Goal: Task Accomplishment & Management: Use online tool/utility

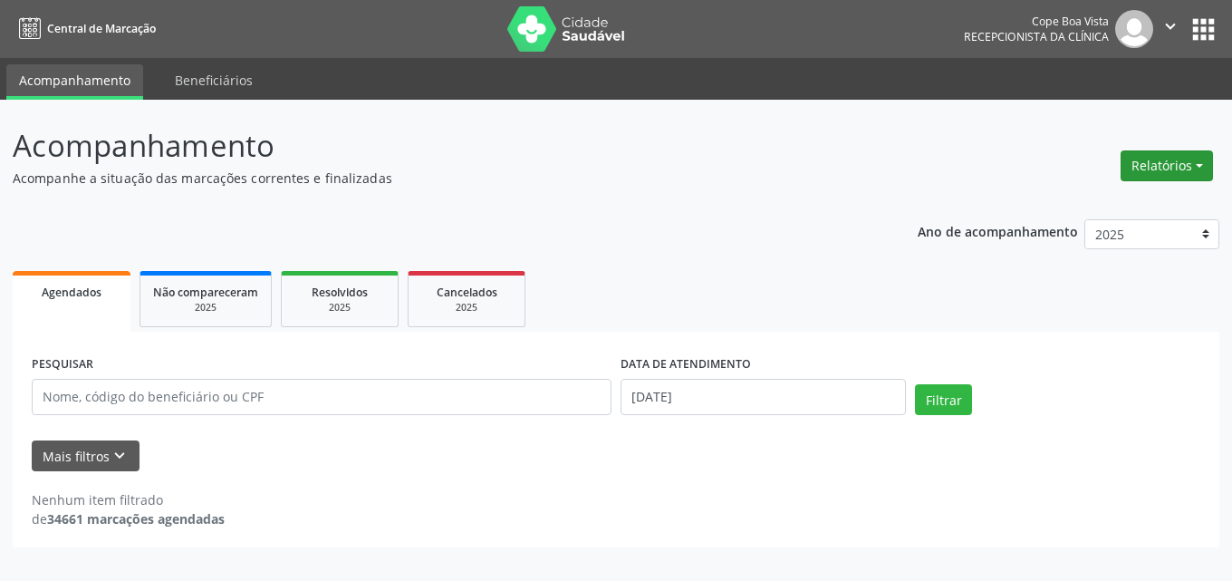
click at [1186, 159] on button "Relatórios" at bounding box center [1167, 165] width 92 height 31
click at [1101, 206] on link "Agendamentos" at bounding box center [1116, 204] width 195 height 25
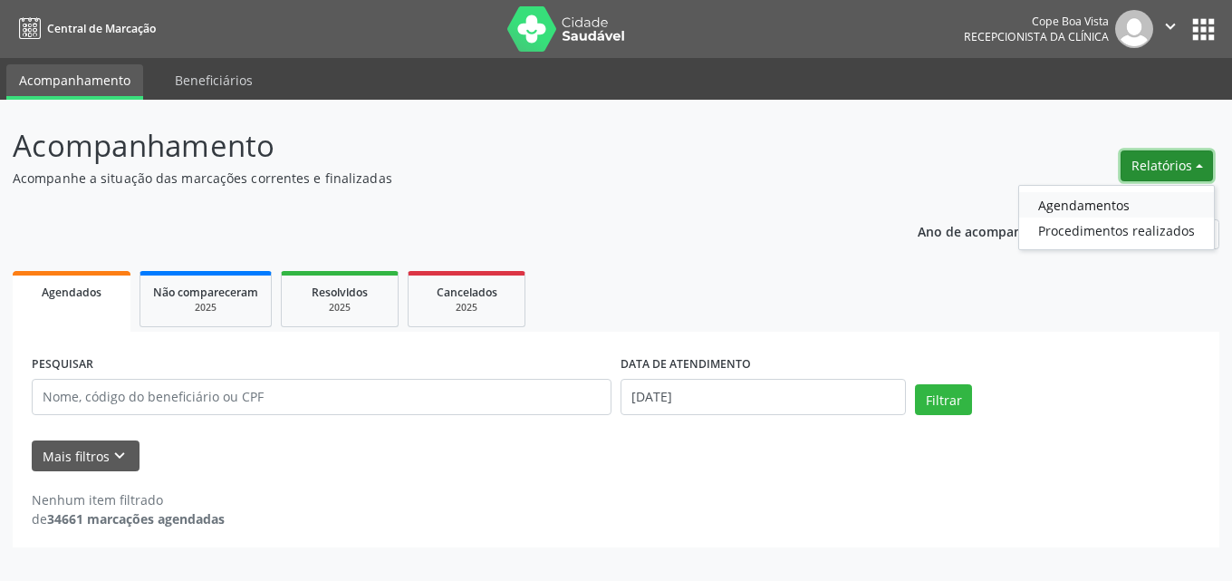
select select "8"
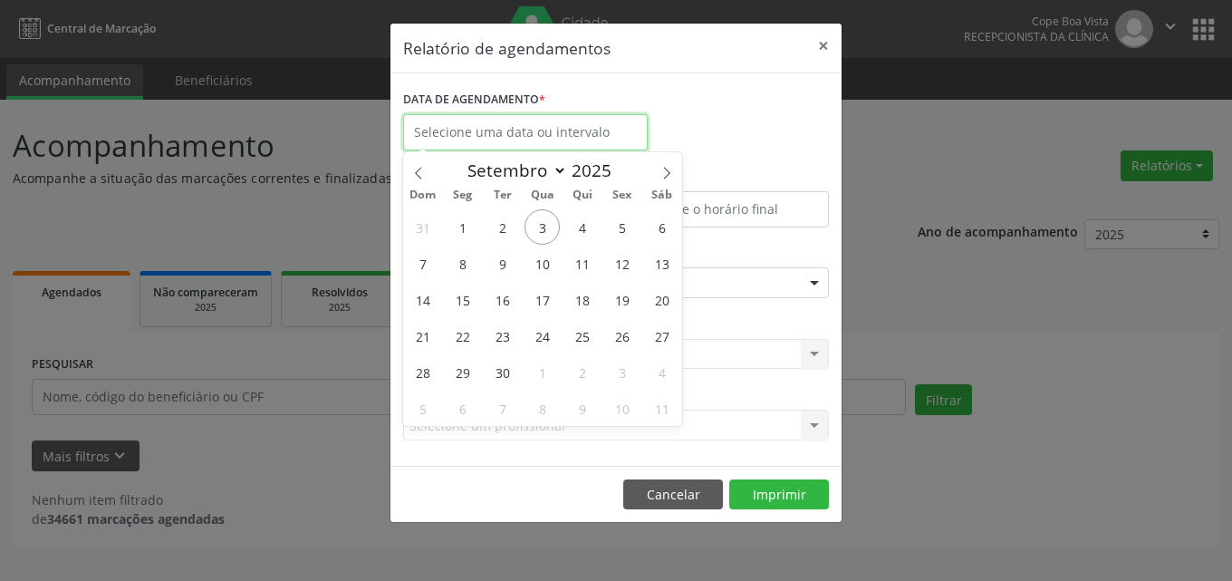
click at [563, 132] on input "text" at bounding box center [525, 132] width 245 height 36
click at [543, 217] on span "3" at bounding box center [542, 226] width 35 height 35
type input "[DATE]"
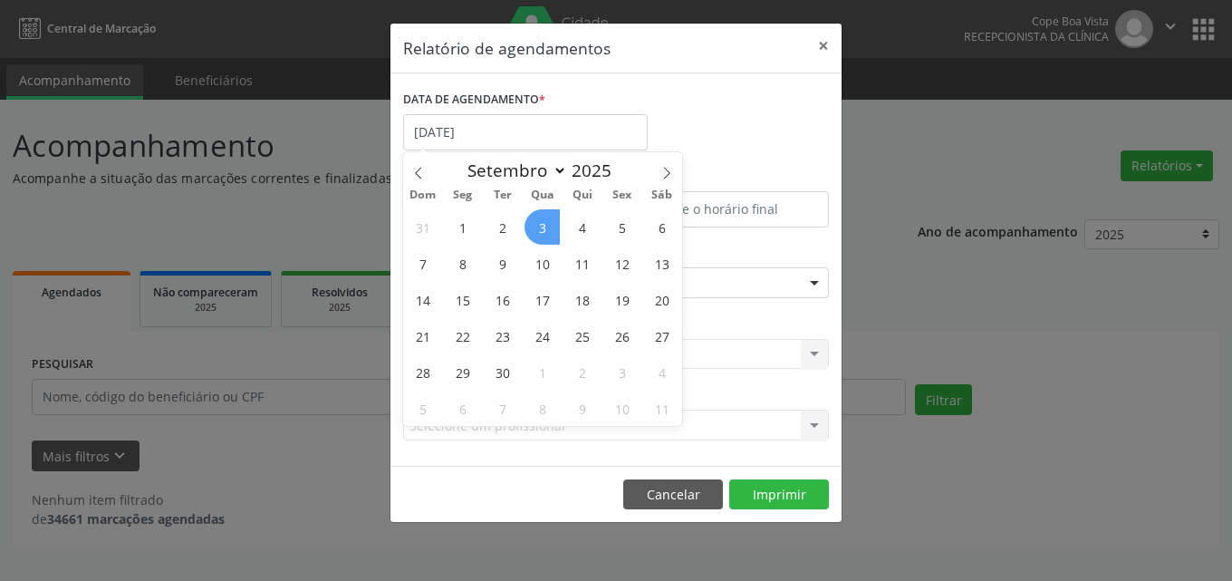
click at [545, 226] on span "3" at bounding box center [542, 226] width 35 height 35
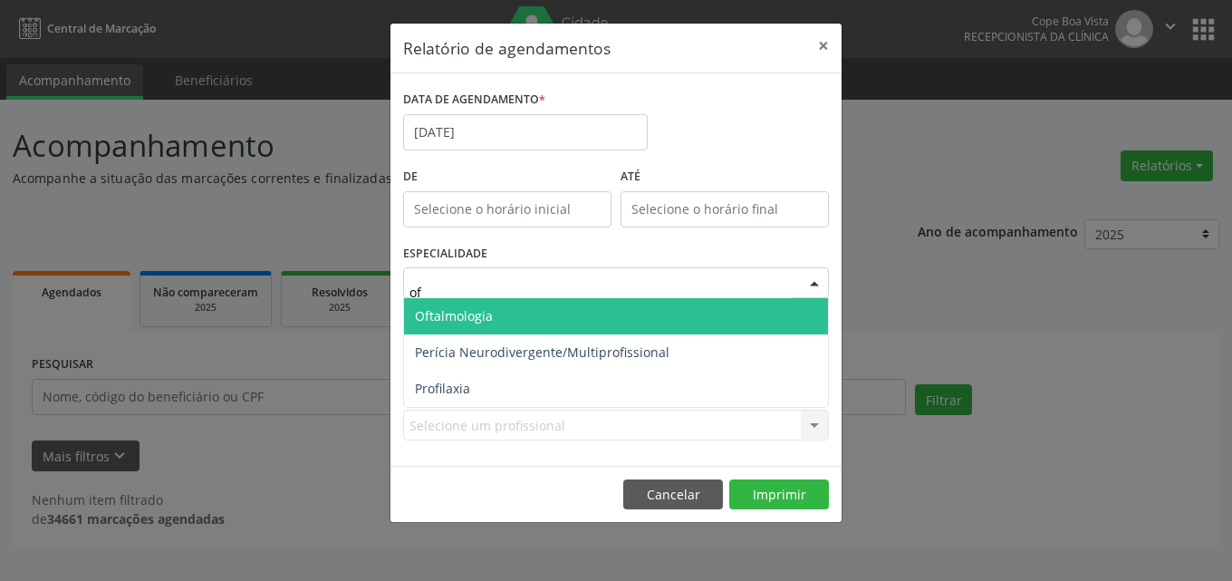
type input "oft"
click at [536, 313] on span "Oftalmologia" at bounding box center [616, 316] width 424 height 36
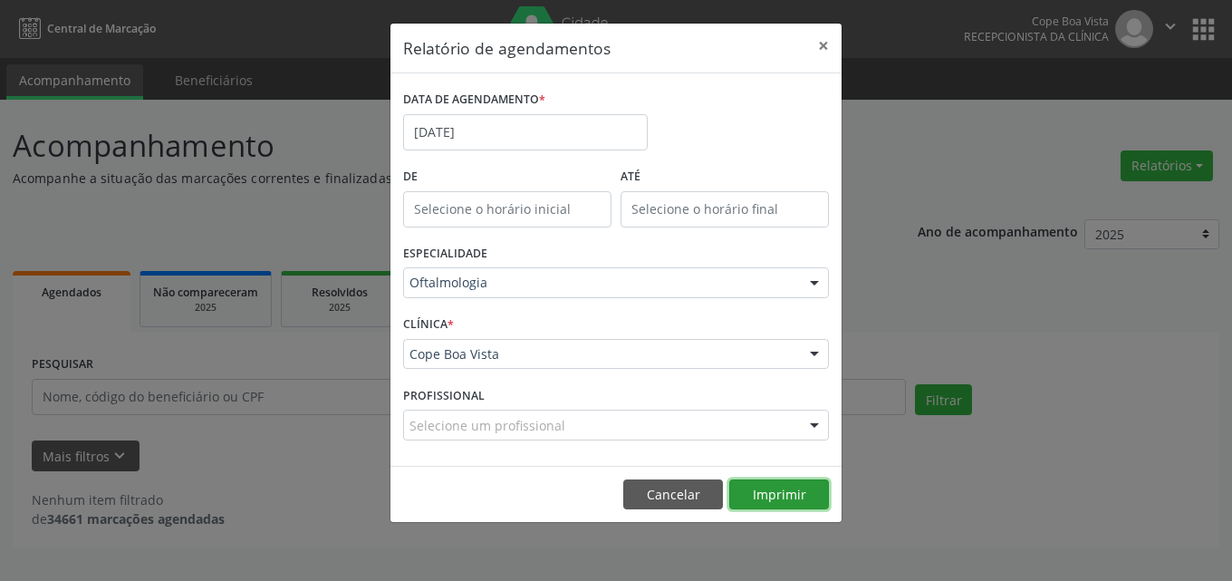
click at [800, 486] on button "Imprimir" at bounding box center [779, 494] width 100 height 31
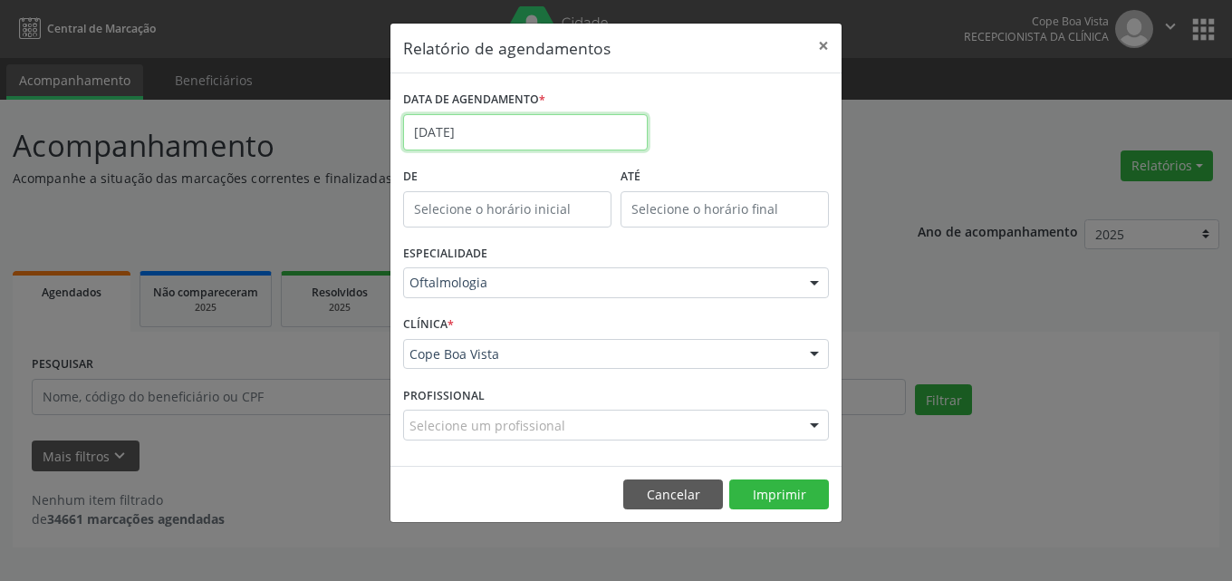
click at [490, 134] on input "[DATE]" at bounding box center [525, 132] width 245 height 36
click at [718, 132] on div "DATA DE AGENDAMENTO * [DATE]" at bounding box center [616, 124] width 435 height 77
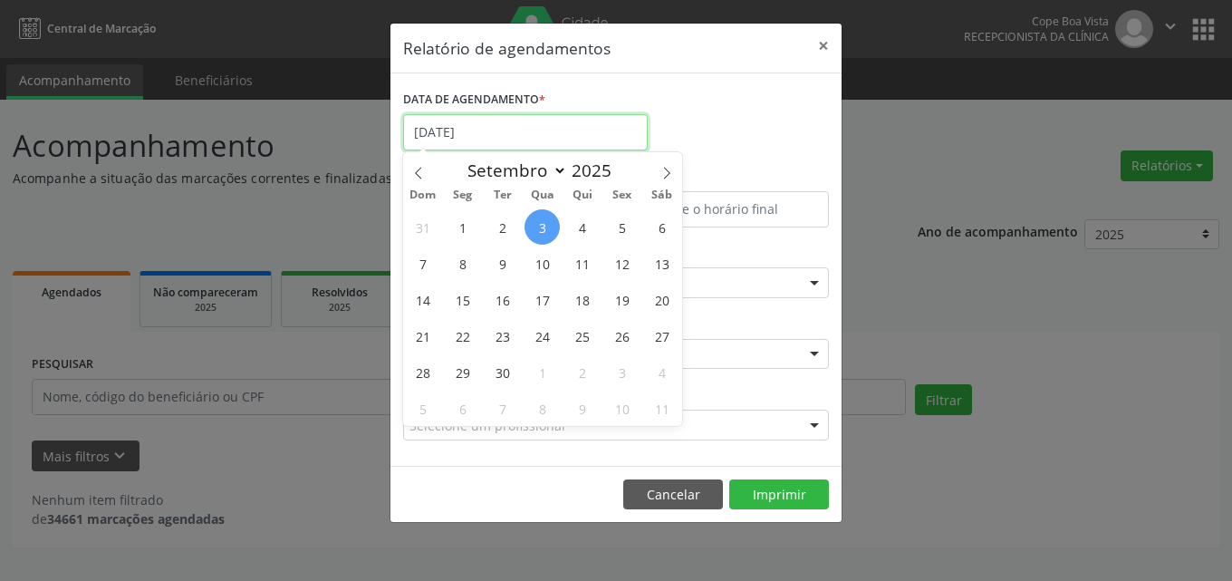
click at [524, 144] on input "[DATE]" at bounding box center [525, 132] width 245 height 36
click at [535, 266] on span "10" at bounding box center [542, 263] width 35 height 35
type input "[DATE]"
click at [535, 265] on span "10" at bounding box center [542, 263] width 35 height 35
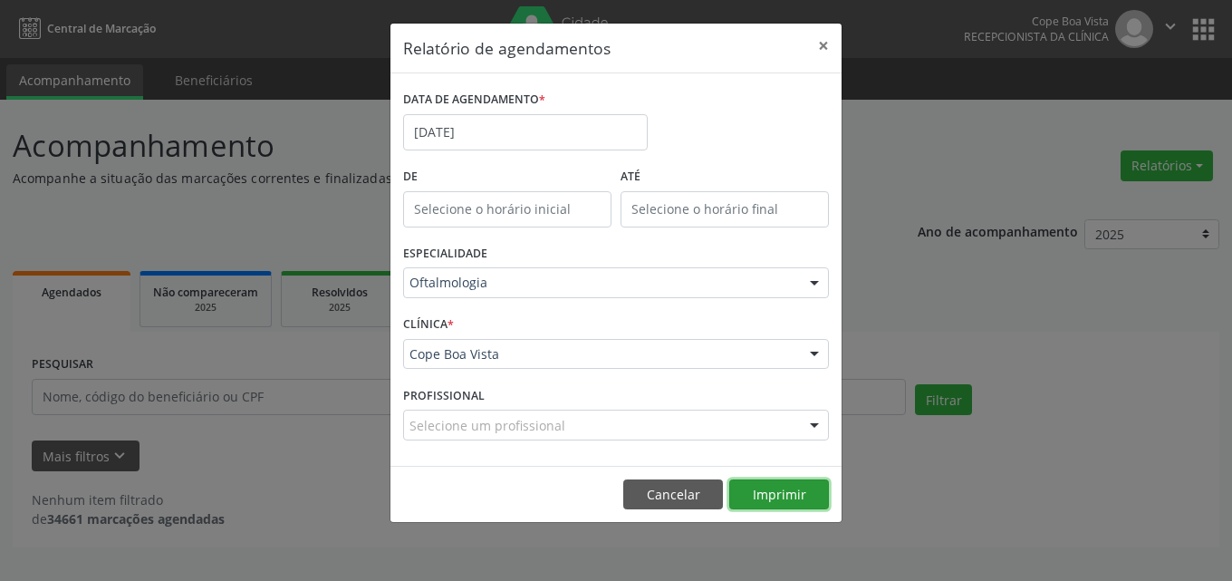
click at [750, 484] on button "Imprimir" at bounding box center [779, 494] width 100 height 31
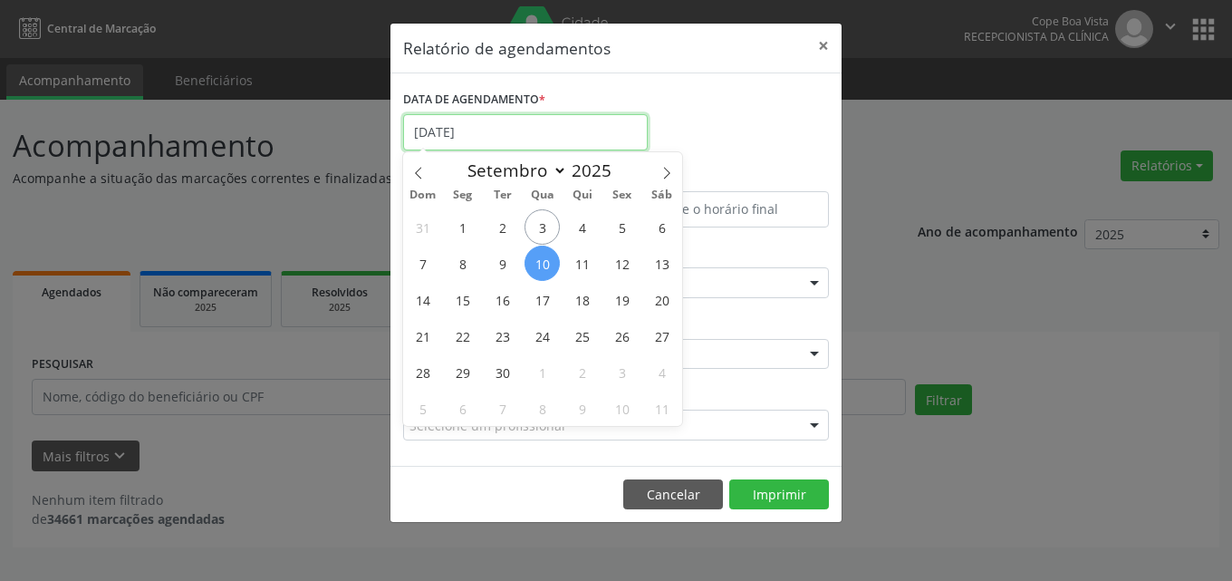
click at [502, 139] on input "[DATE]" at bounding box center [525, 132] width 245 height 36
click at [476, 272] on span "8" at bounding box center [462, 263] width 35 height 35
type input "[DATE]"
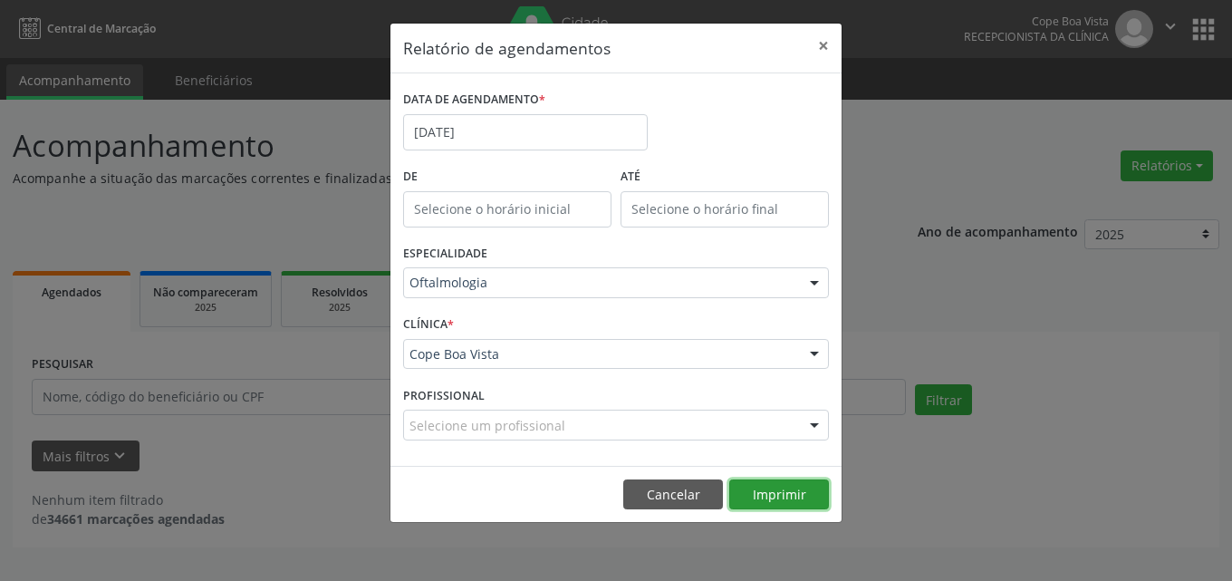
click at [760, 488] on button "Imprimir" at bounding box center [779, 494] width 100 height 31
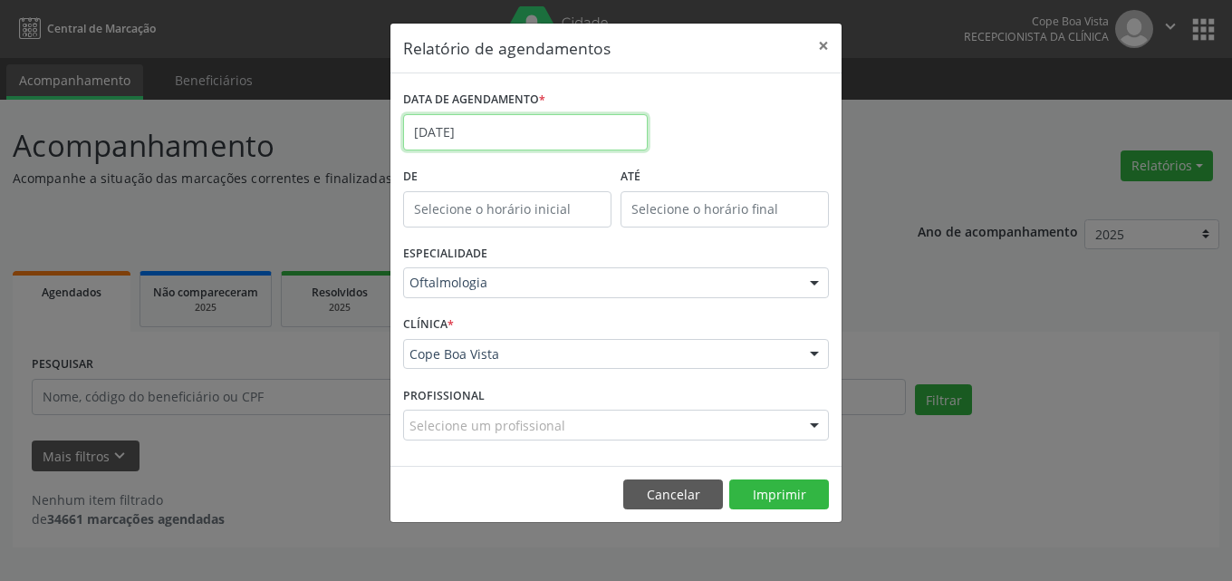
click at [535, 125] on input "[DATE]" at bounding box center [525, 132] width 245 height 36
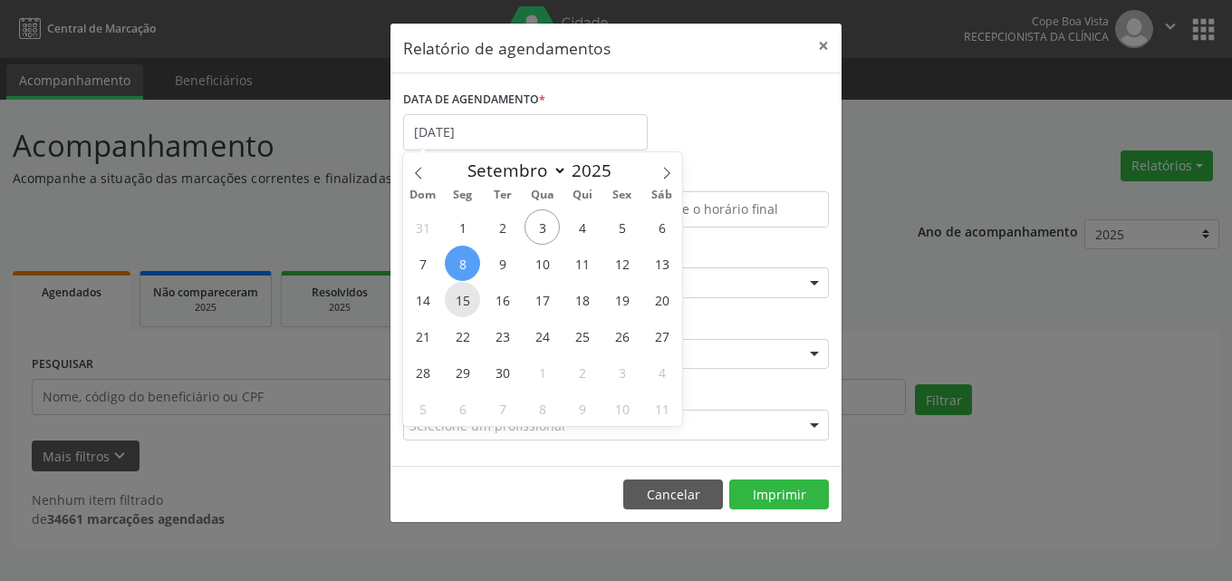
click at [462, 308] on span "15" at bounding box center [462, 299] width 35 height 35
type input "[DATE]"
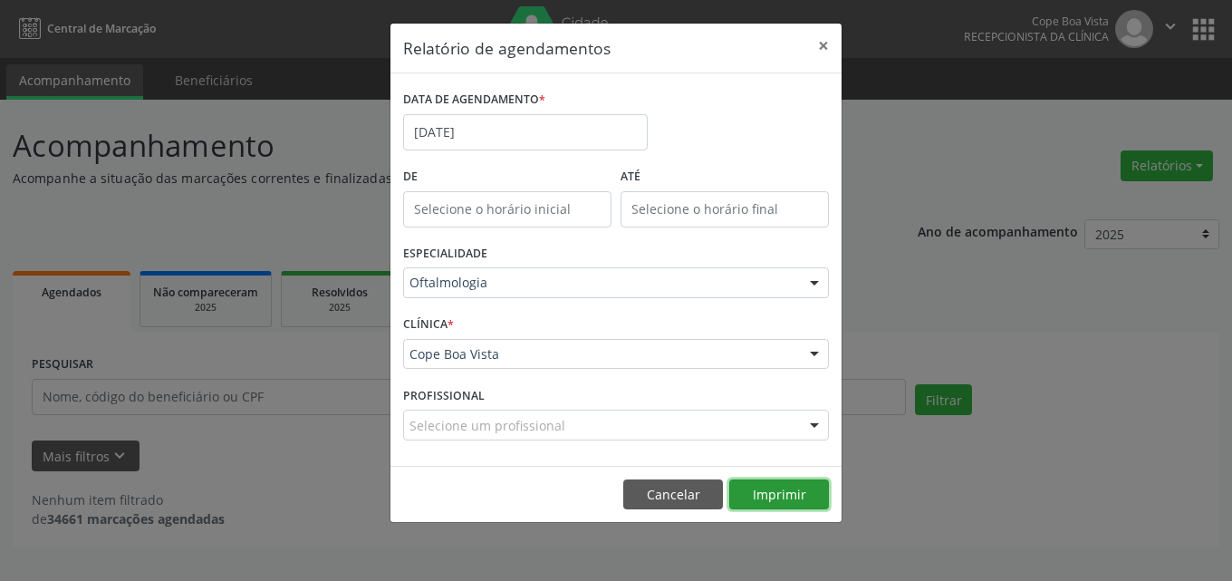
click at [747, 484] on button "Imprimir" at bounding box center [779, 494] width 100 height 31
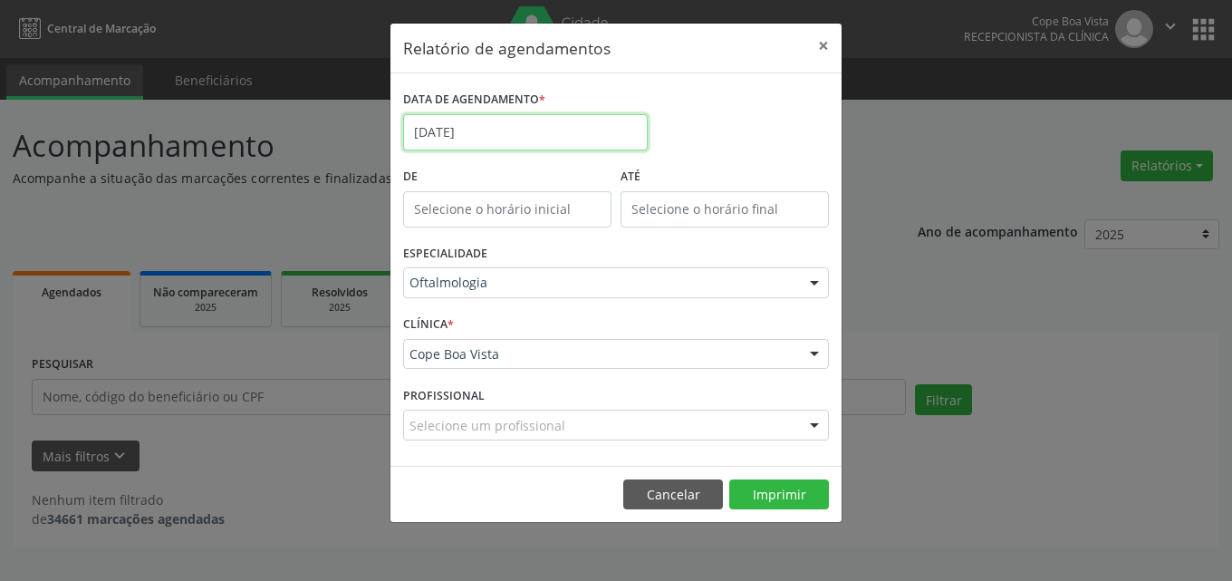
click at [494, 139] on input "[DATE]" at bounding box center [525, 132] width 245 height 36
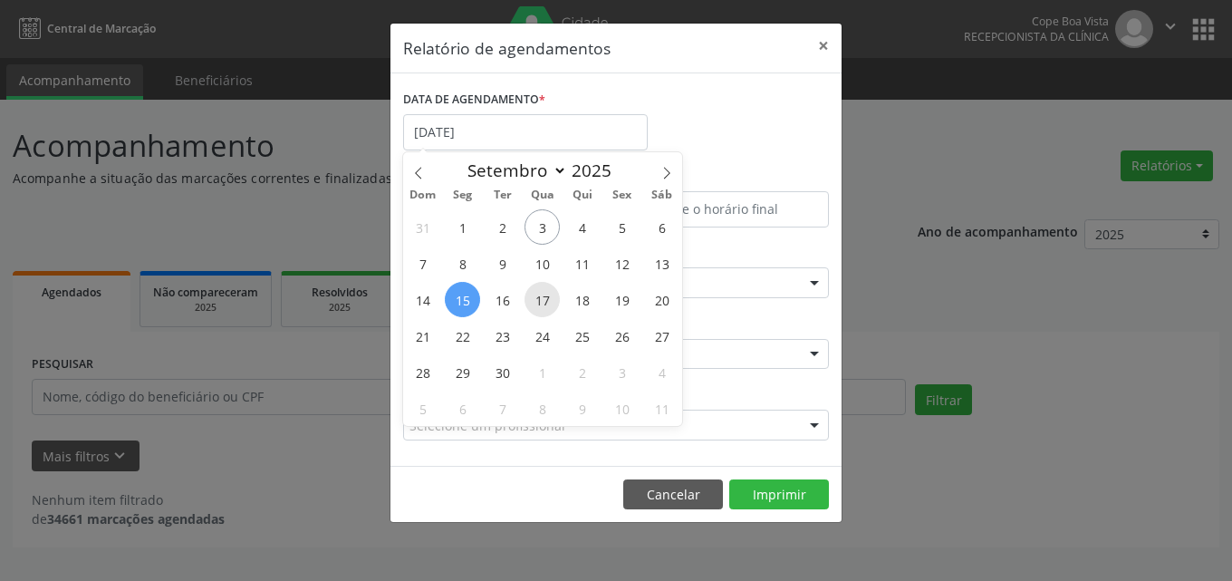
click at [549, 301] on span "17" at bounding box center [542, 299] width 35 height 35
type input "17/09/2025"
click at [549, 301] on span "17" at bounding box center [542, 299] width 35 height 35
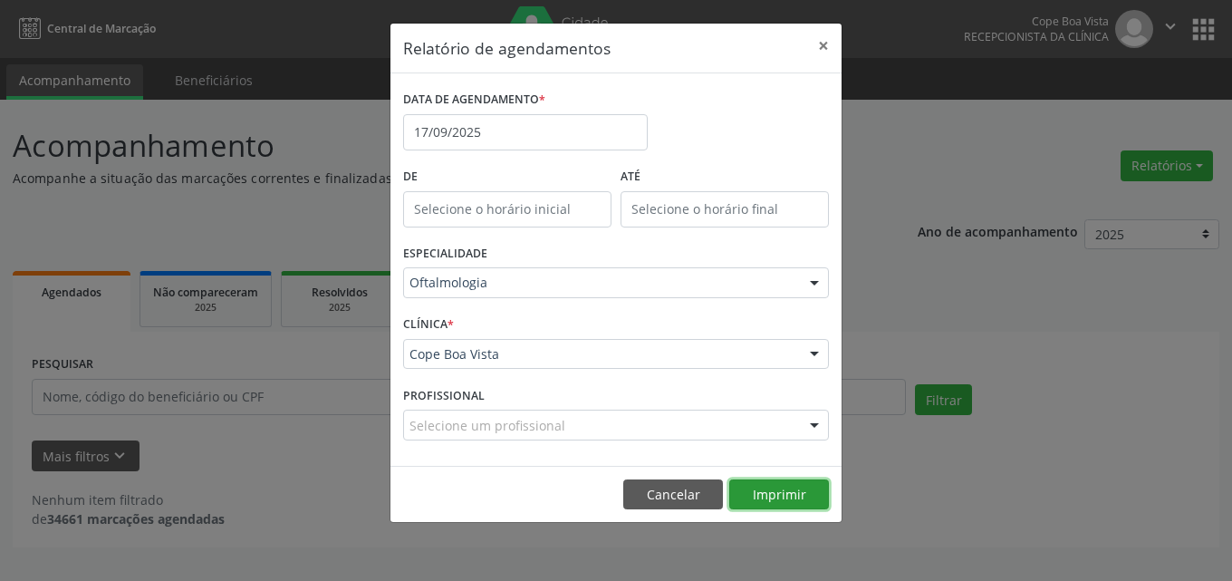
click at [782, 494] on button "Imprimir" at bounding box center [779, 494] width 100 height 31
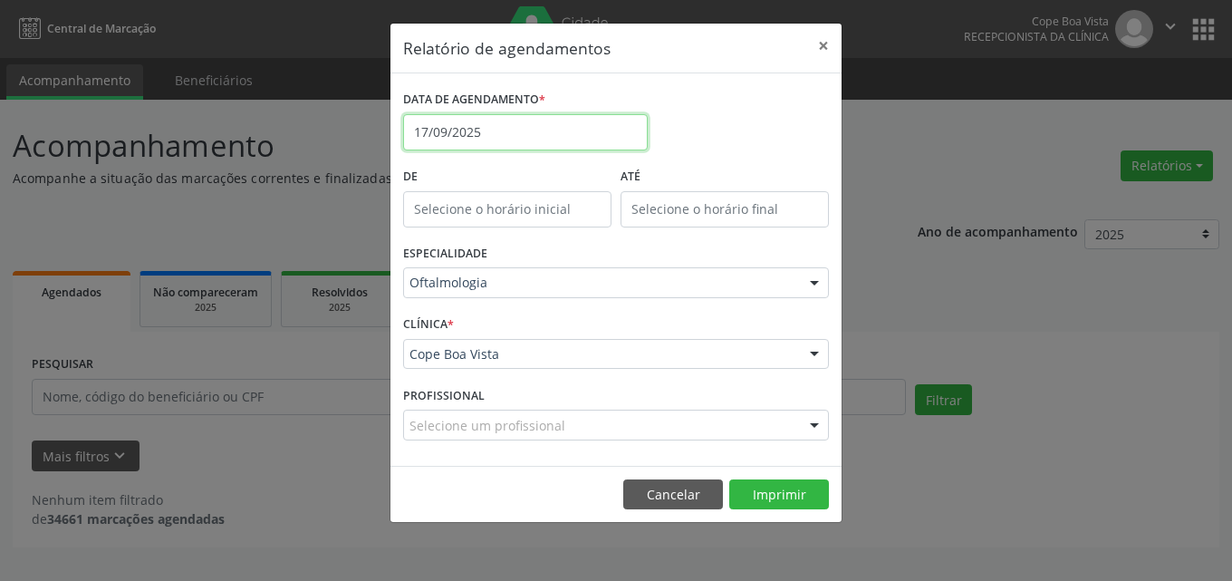
click at [512, 133] on input "17/09/2025" at bounding box center [525, 132] width 245 height 36
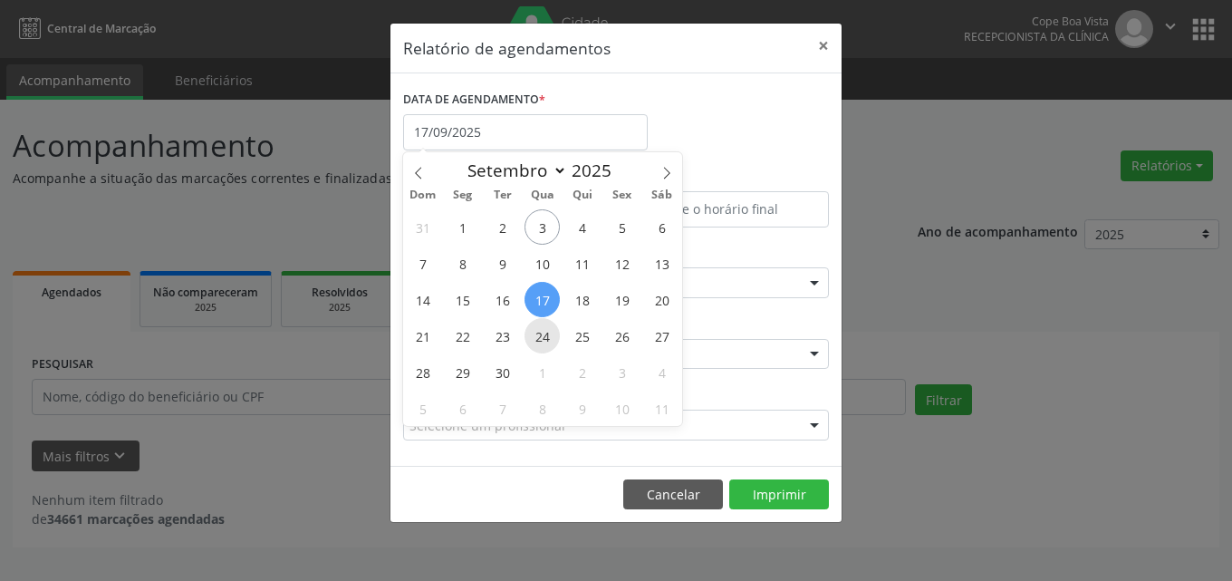
click at [542, 336] on span "24" at bounding box center [542, 335] width 35 height 35
type input "[DATE]"
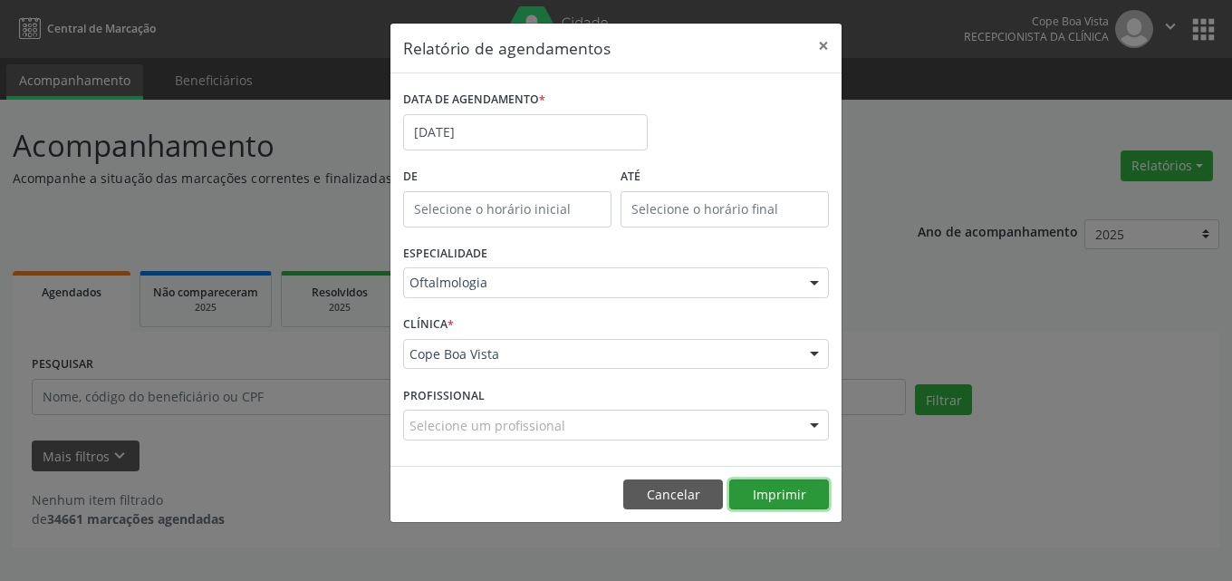
click at [772, 493] on button "Imprimir" at bounding box center [779, 494] width 100 height 31
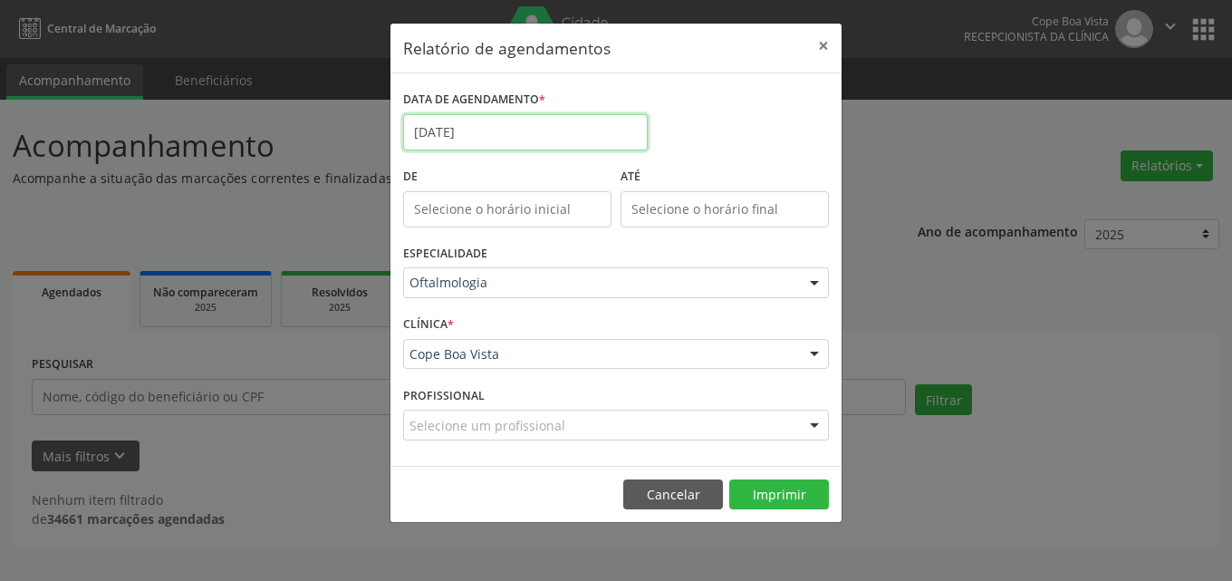
click at [478, 134] on input "[DATE]" at bounding box center [525, 132] width 245 height 36
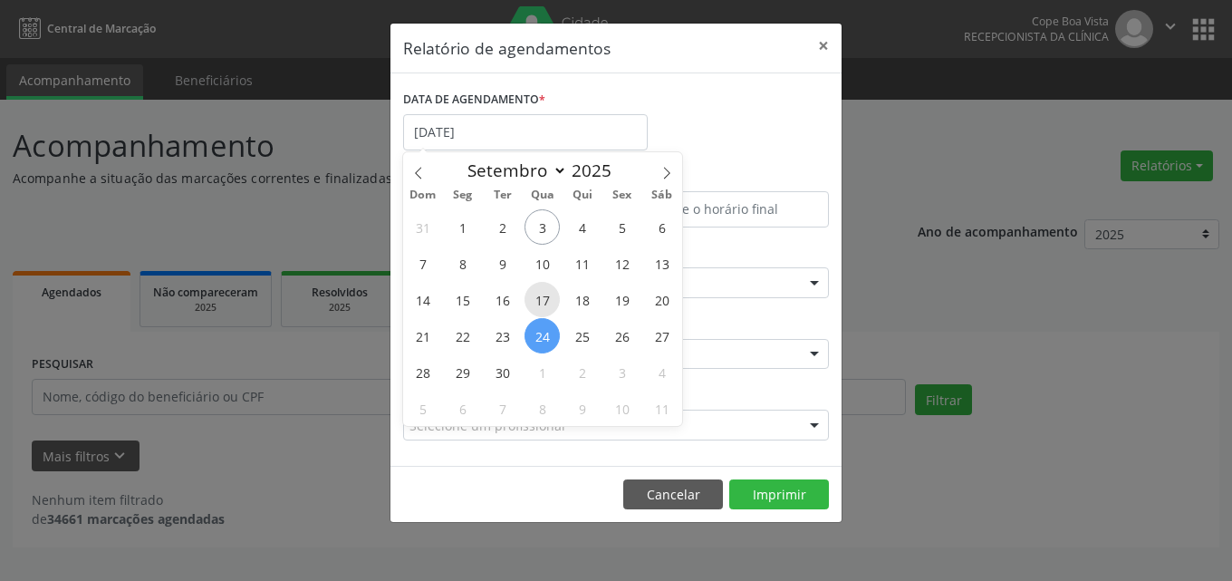
click at [546, 300] on span "17" at bounding box center [542, 299] width 35 height 35
type input "17/09/2025"
click at [546, 300] on span "17" at bounding box center [542, 299] width 35 height 35
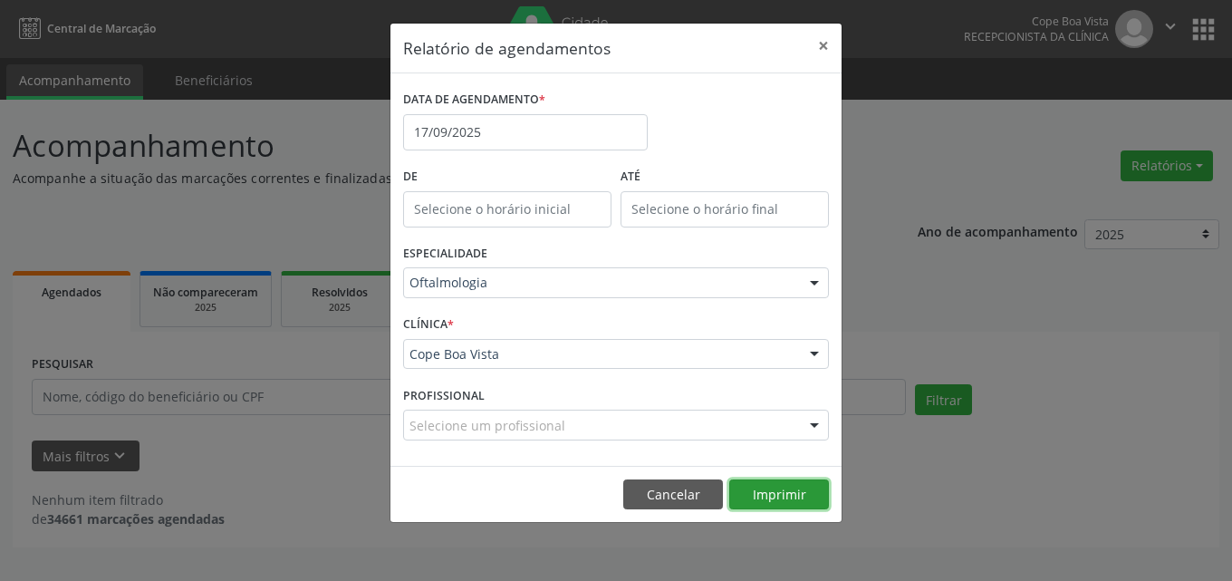
click at [776, 492] on button "Imprimir" at bounding box center [779, 494] width 100 height 31
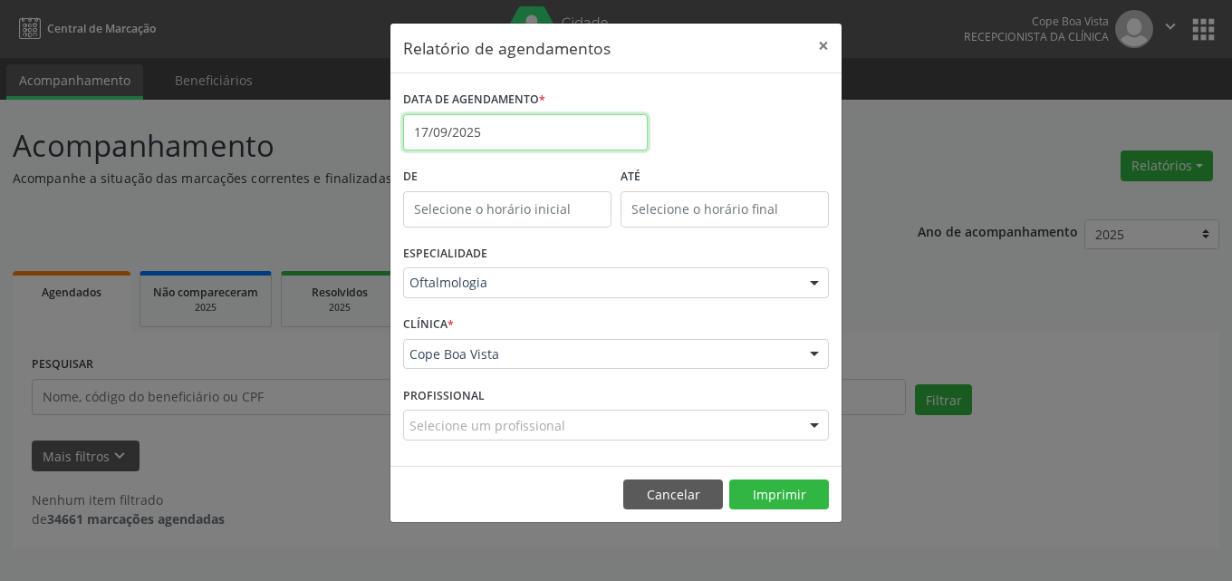
click at [489, 117] on input "17/09/2025" at bounding box center [525, 132] width 245 height 36
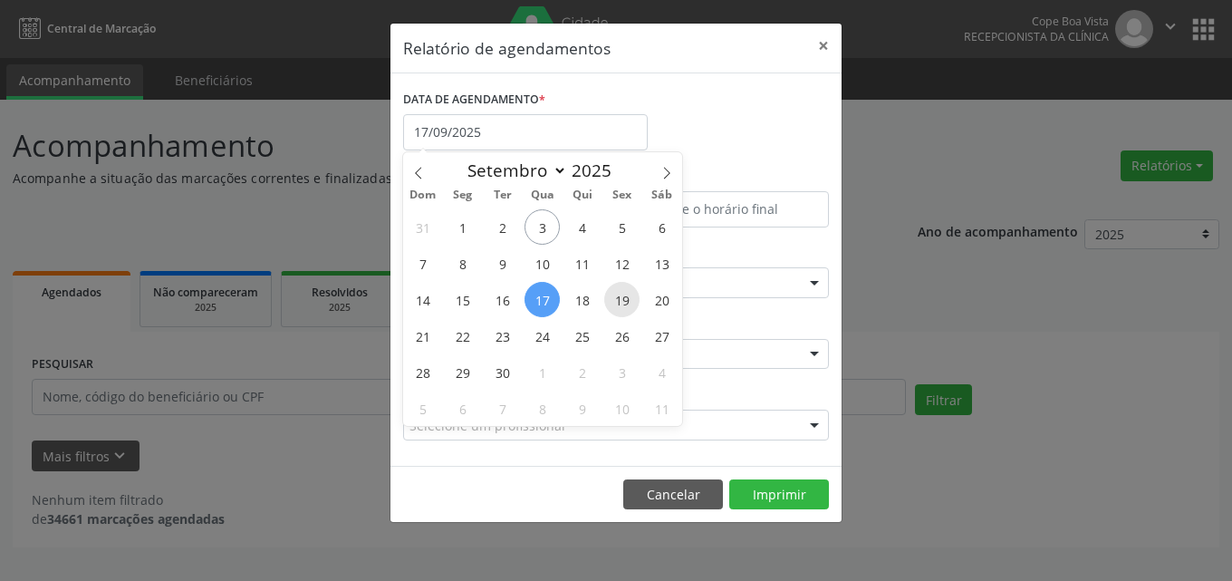
click at [628, 302] on span "19" at bounding box center [621, 299] width 35 height 35
type input "[DATE]"
click at [628, 302] on span "19" at bounding box center [621, 299] width 35 height 35
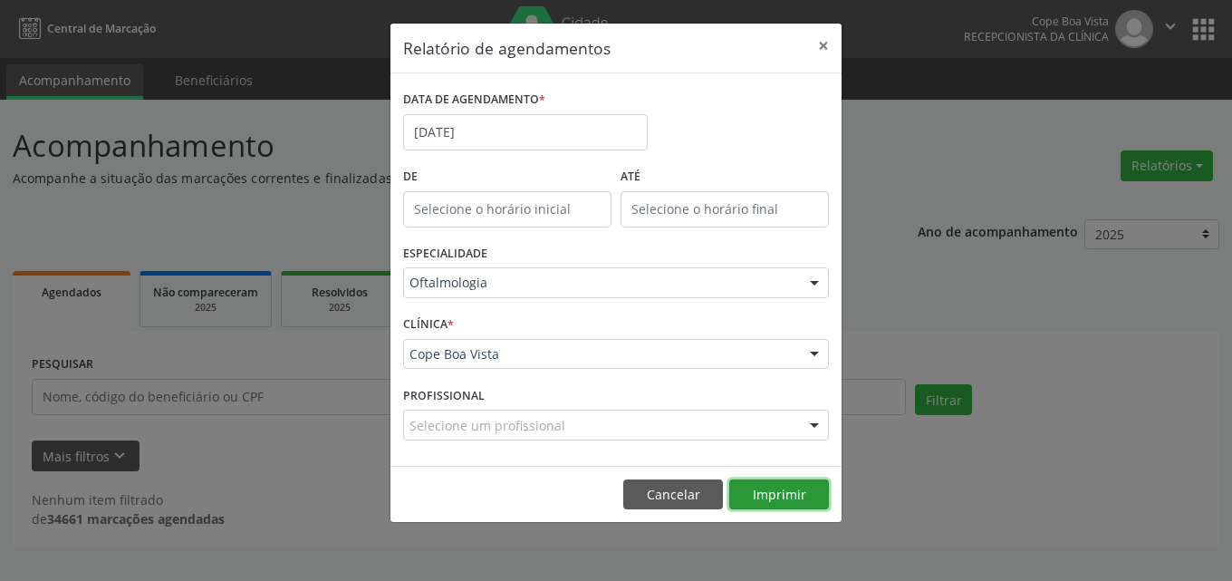
click at [752, 482] on button "Imprimir" at bounding box center [779, 494] width 100 height 31
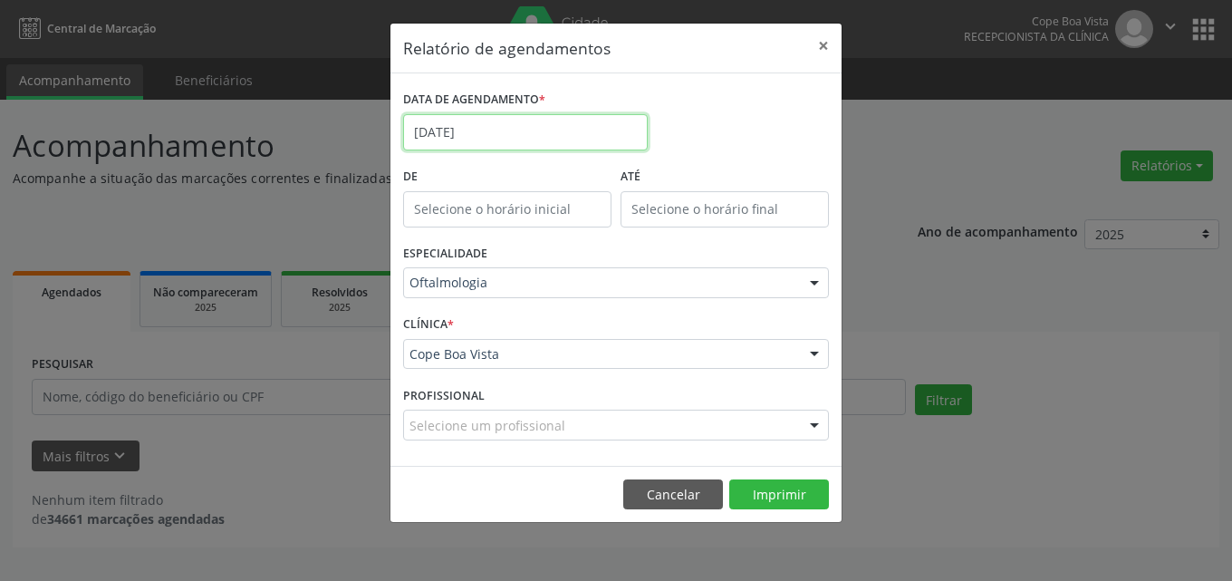
click at [528, 134] on input "[DATE]" at bounding box center [525, 132] width 245 height 36
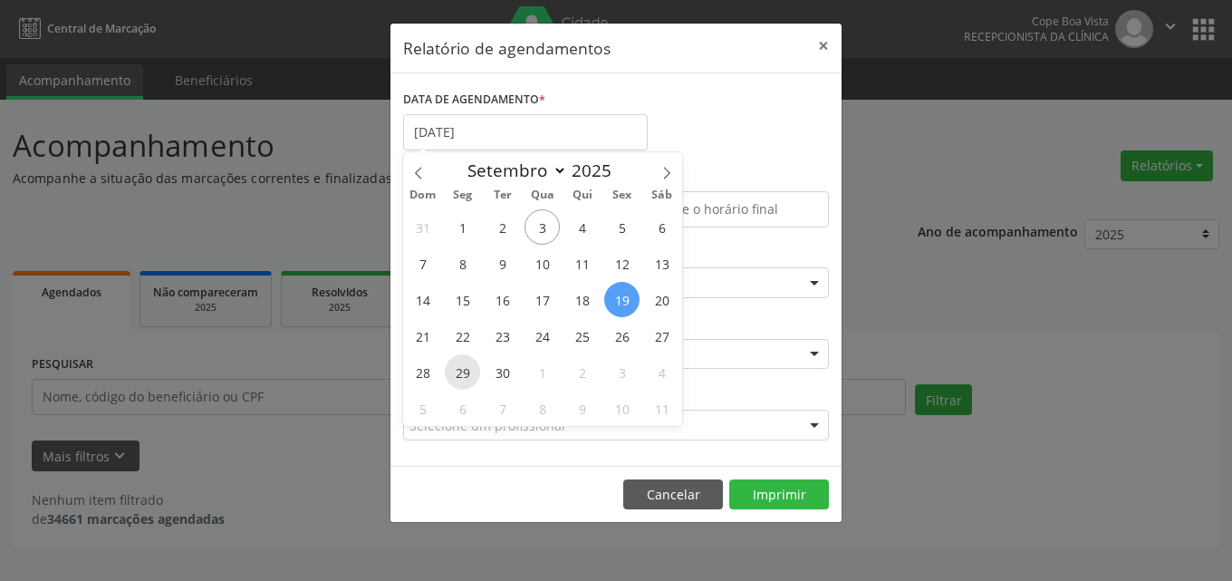
click at [478, 365] on span "29" at bounding box center [462, 371] width 35 height 35
type input "[DATE]"
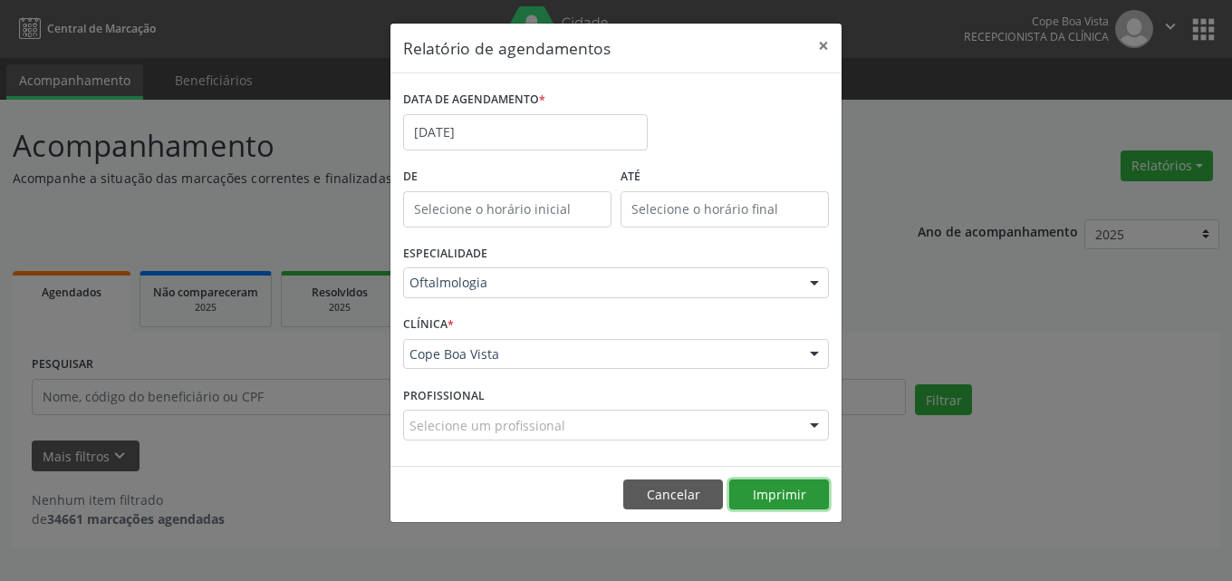
click at [799, 482] on button "Imprimir" at bounding box center [779, 494] width 100 height 31
